Goal: Navigation & Orientation: Find specific page/section

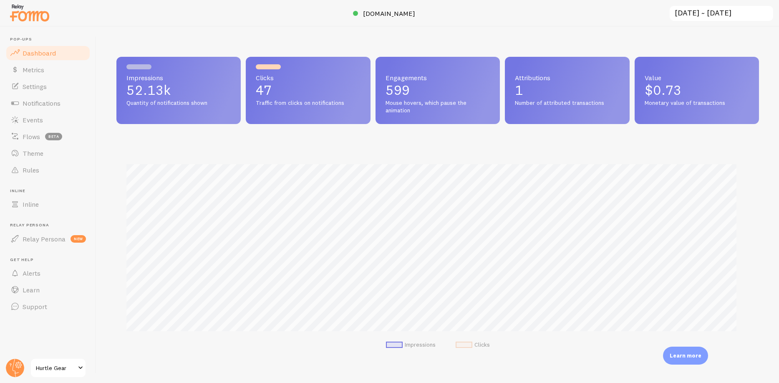
scroll to position [219, 636]
click at [64, 101] on link "Notifications" at bounding box center [48, 103] width 86 height 17
